Goal: Task Accomplishment & Management: Manage account settings

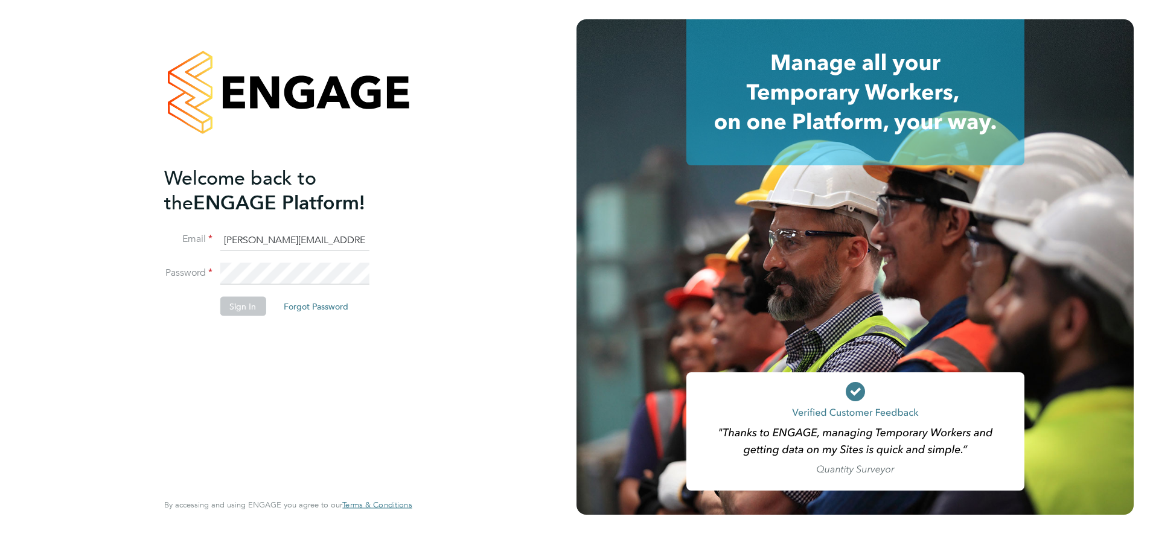
click at [245, 308] on button "Sign In" at bounding box center [243, 306] width 46 height 19
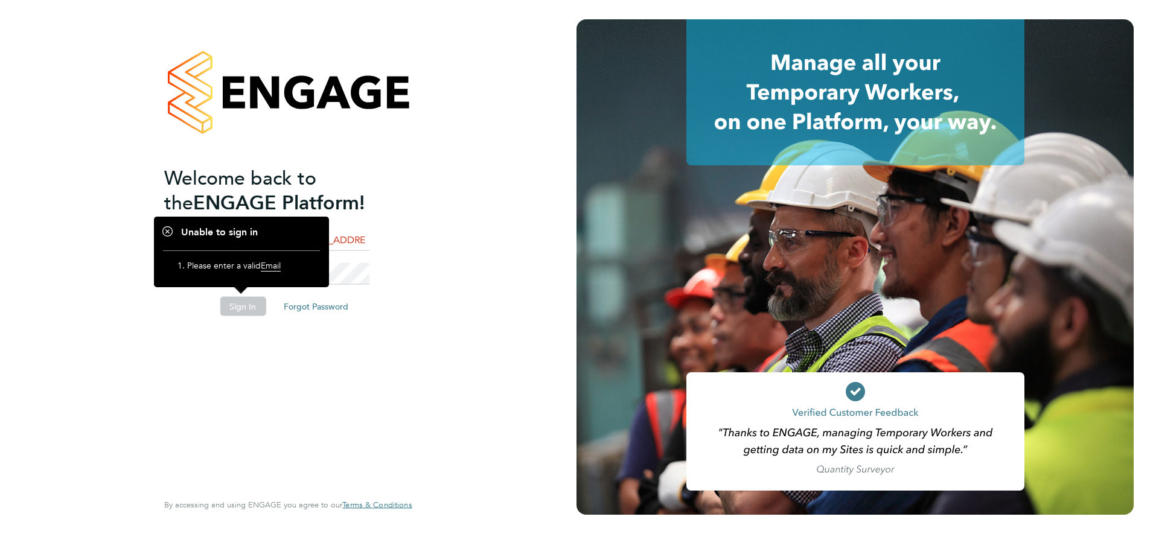
click at [247, 307] on button "Sign In" at bounding box center [243, 306] width 46 height 19
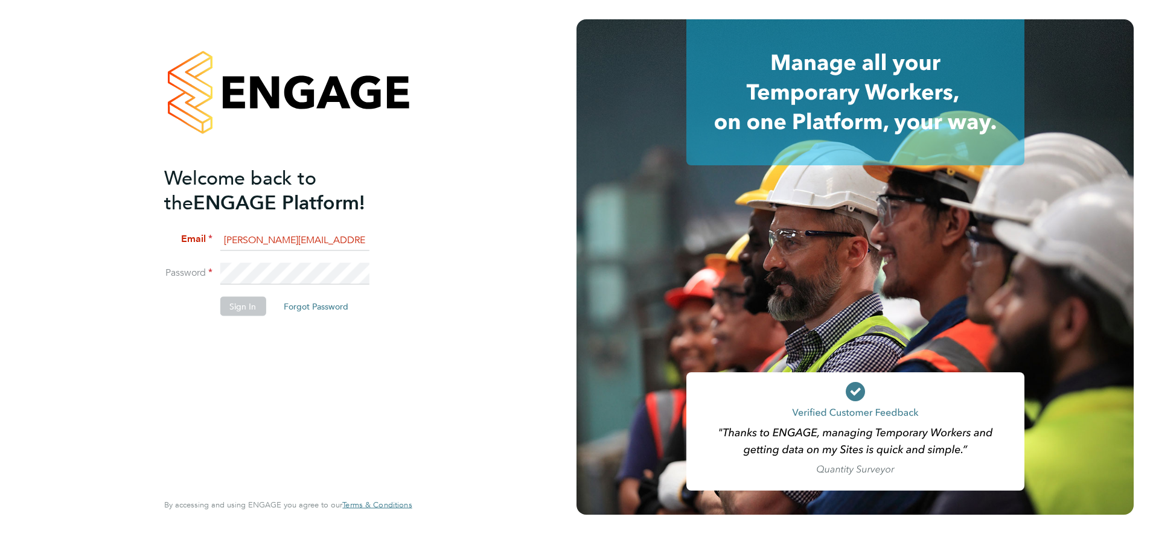
click at [491, 241] on div "Welcome back to the ENGAGE Platform! Email [PERSON_NAME][EMAIL_ADDRESS][PERSON_…" at bounding box center [288, 267] width 576 height 534
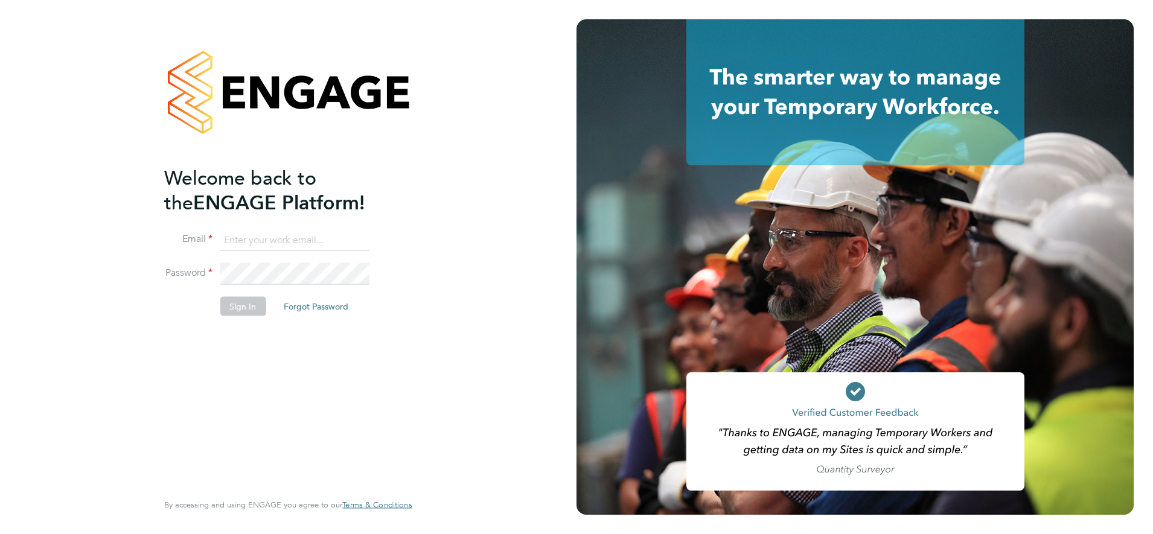
type input "[PERSON_NAME][EMAIL_ADDRESS][PERSON_NAME][DOMAIN_NAME]"
click at [229, 306] on button "Sign In" at bounding box center [243, 306] width 46 height 19
